Goal: Task Accomplishment & Management: Manage account settings

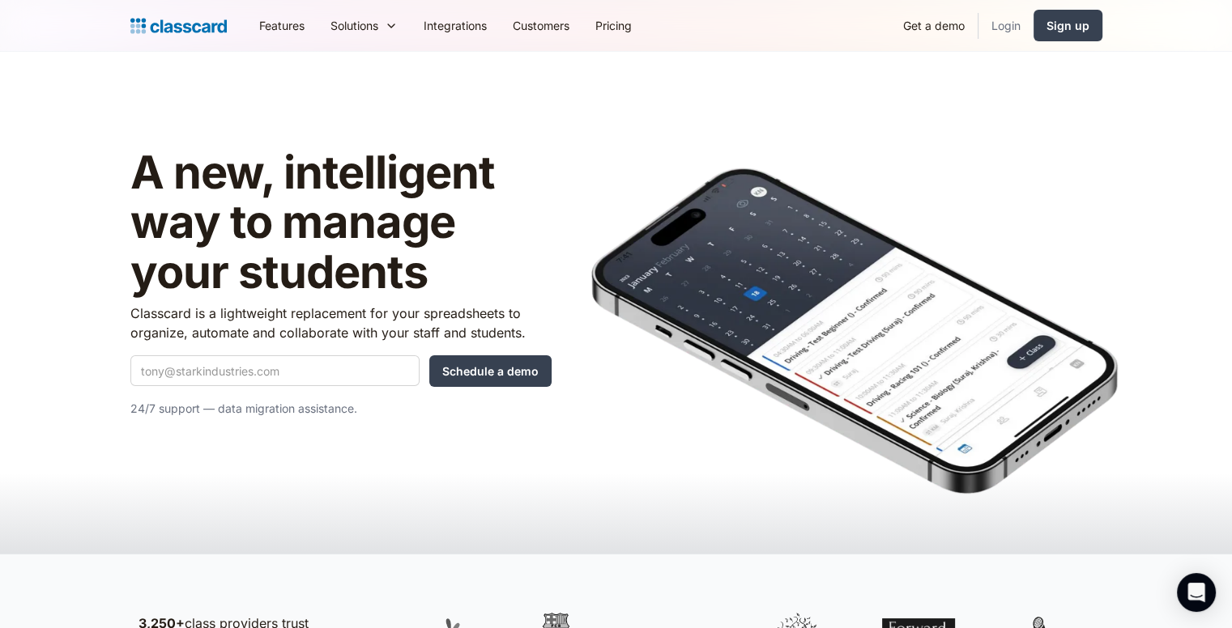
click at [1023, 29] on link "Login" at bounding box center [1005, 25] width 55 height 36
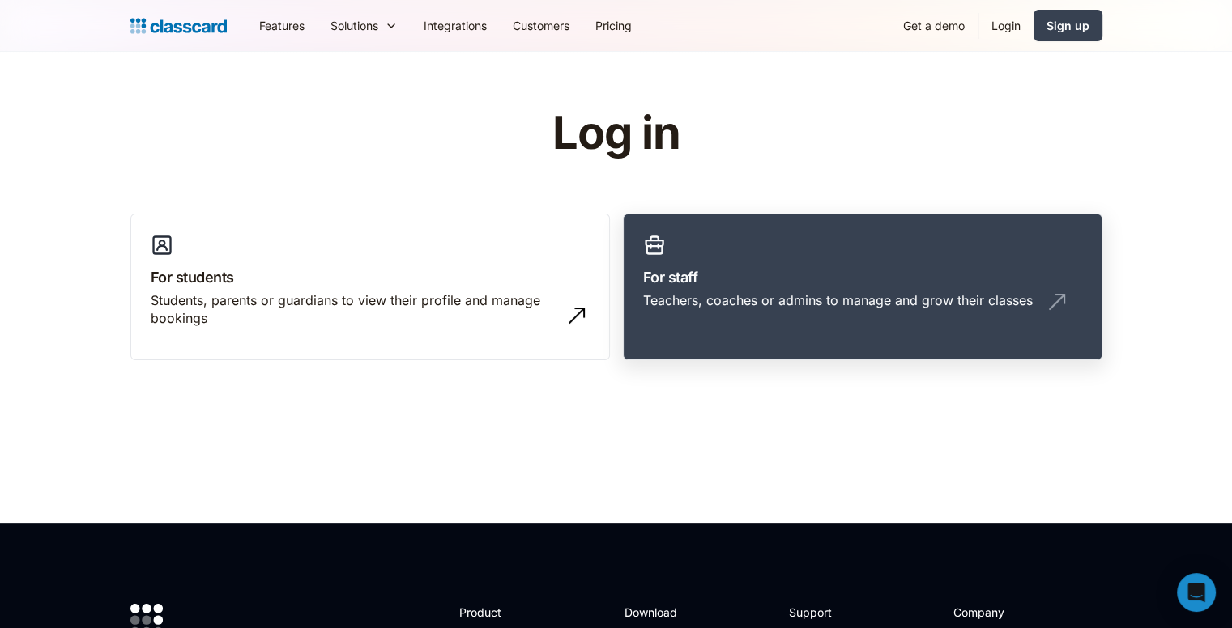
click at [772, 300] on div "Teachers, coaches or admins to manage and grow their classes" at bounding box center [837, 300] width 389 height 18
